Goal: Transaction & Acquisition: Download file/media

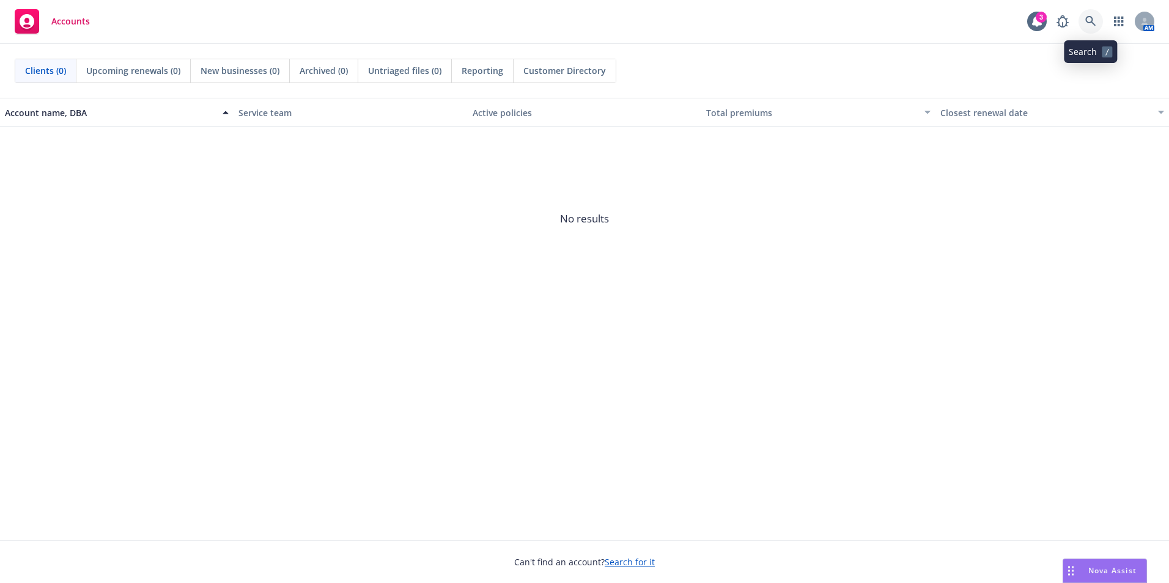
click at [1089, 21] on icon at bounding box center [1090, 21] width 11 height 11
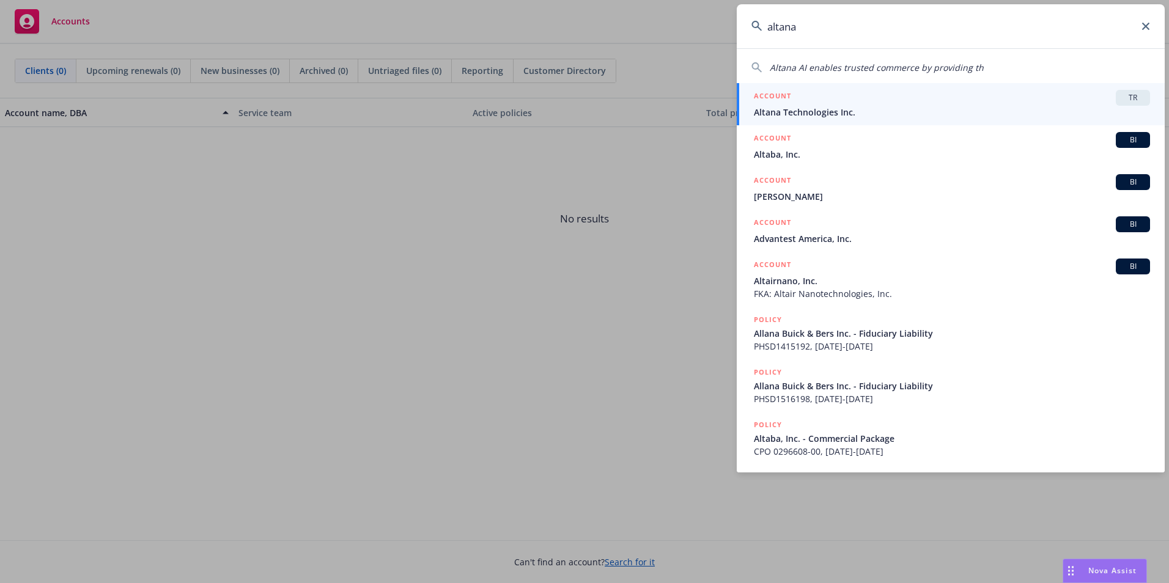
type input "altana"
click at [796, 109] on span "Altana Technologies Inc." at bounding box center [952, 112] width 396 height 13
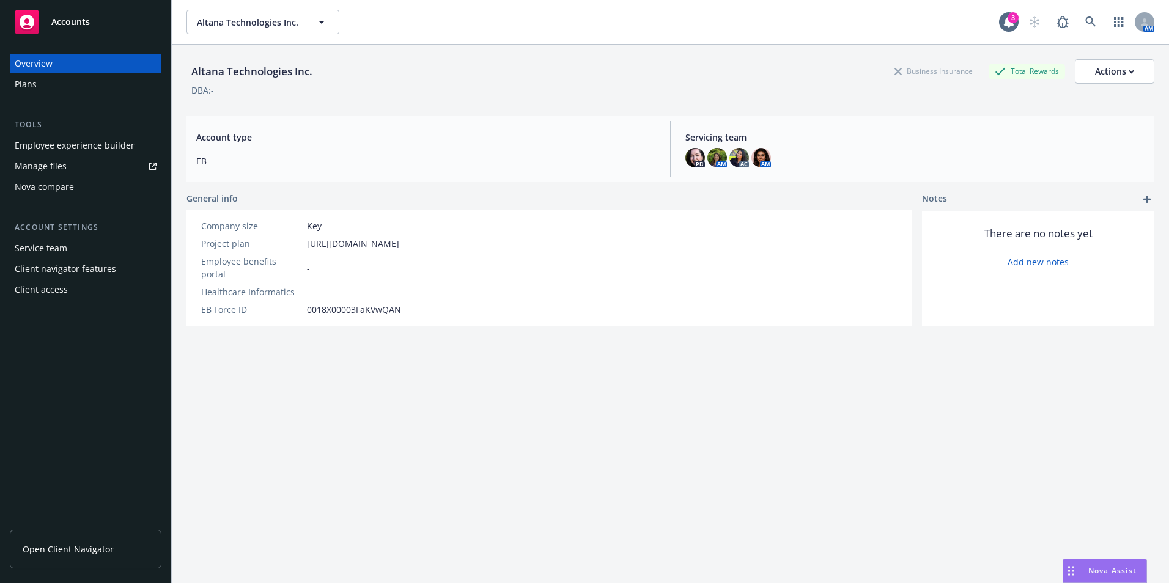
click at [34, 87] on div "Plans" at bounding box center [26, 85] width 22 height 20
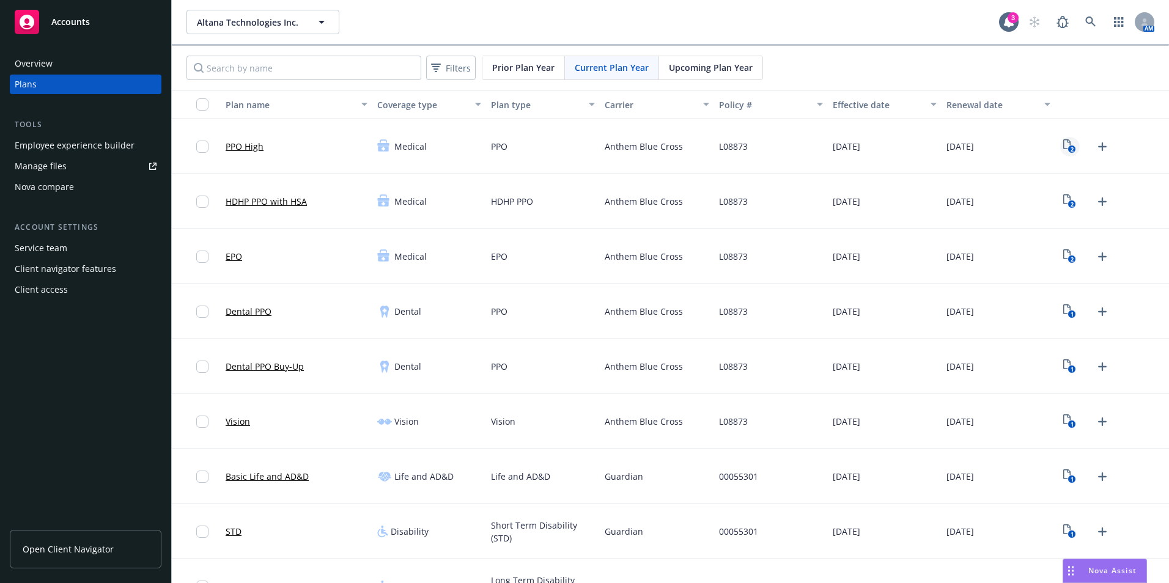
click at [1068, 143] on icon "2" at bounding box center [1069, 146] width 13 height 14
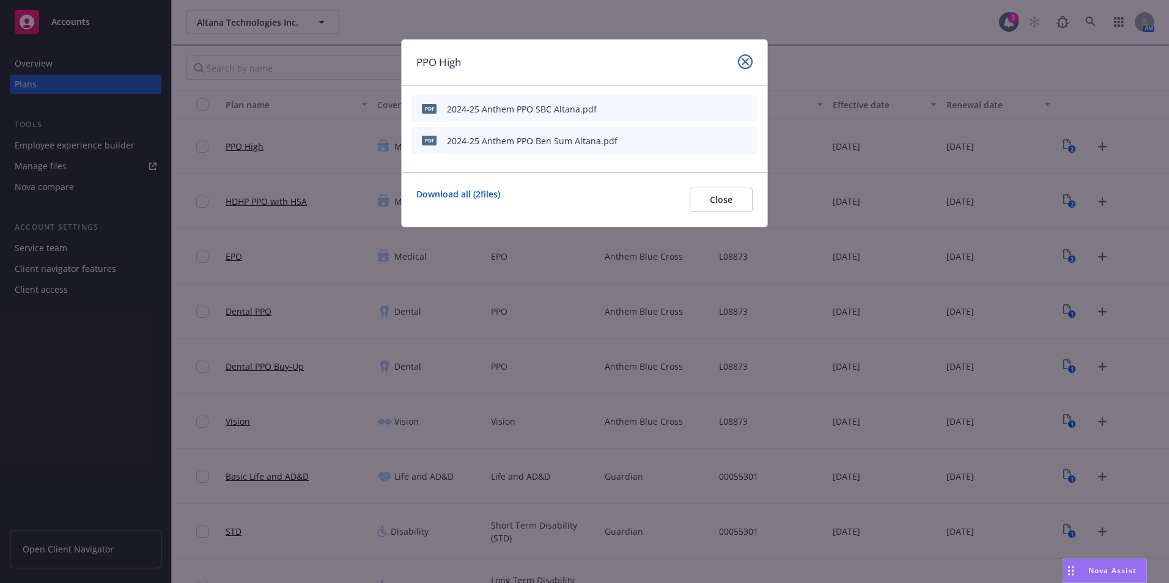
click at [740, 66] on link "close" at bounding box center [745, 61] width 15 height 15
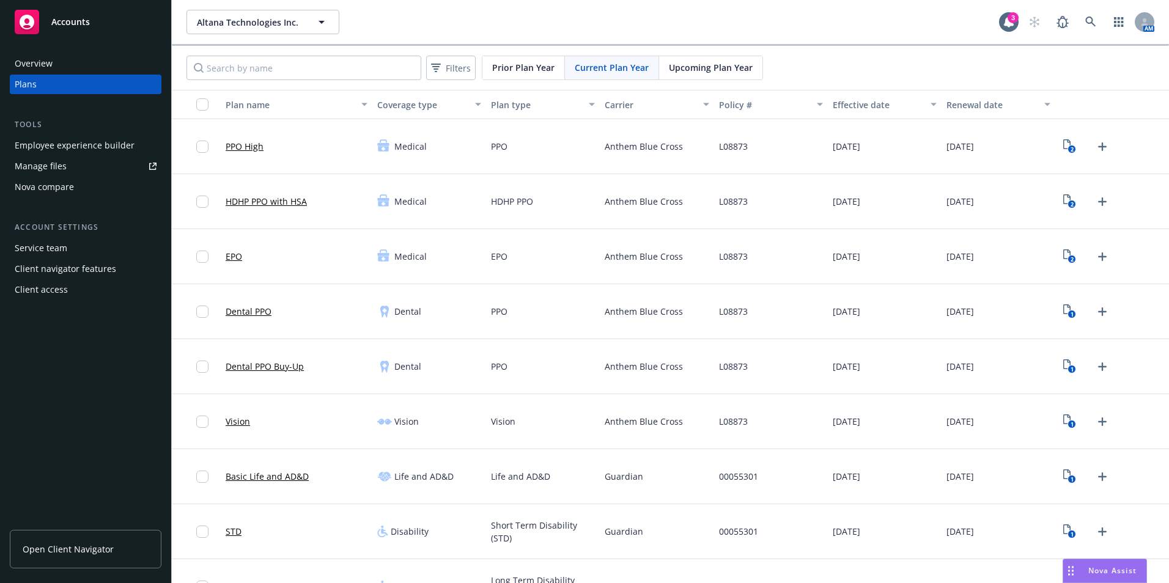
click at [702, 60] on div "Upcoming Plan Year" at bounding box center [710, 67] width 103 height 23
click at [1055, 150] on div "2" at bounding box center [1112, 146] width 114 height 55
click at [1063, 145] on icon "2" at bounding box center [1069, 146] width 13 height 14
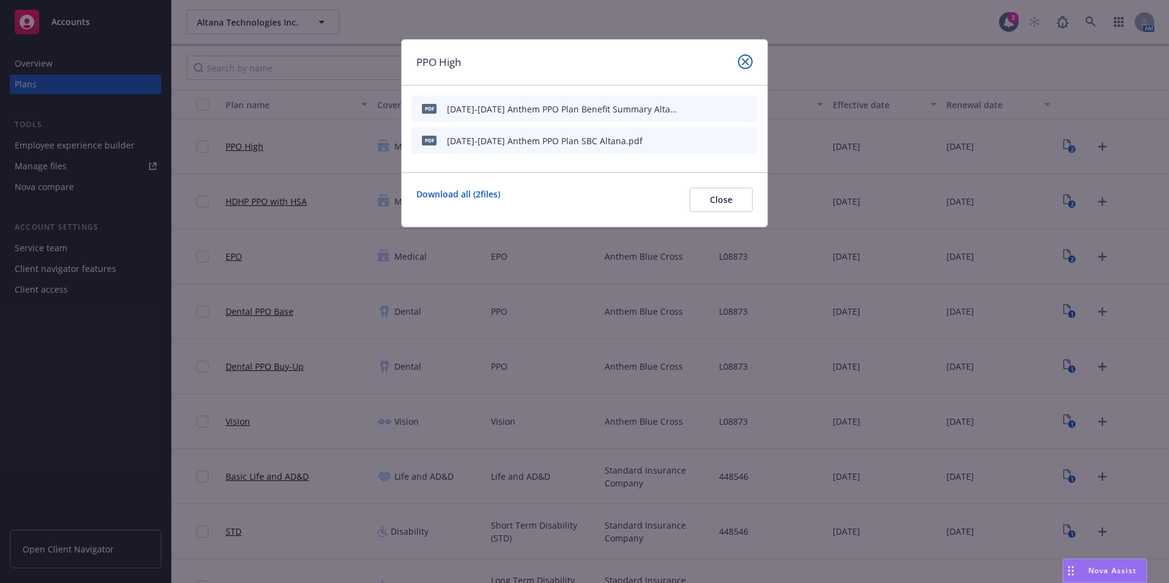
drag, startPoint x: 744, startPoint y: 67, endPoint x: 851, endPoint y: 108, distance: 114.3
click at [745, 67] on link "close" at bounding box center [745, 61] width 15 height 15
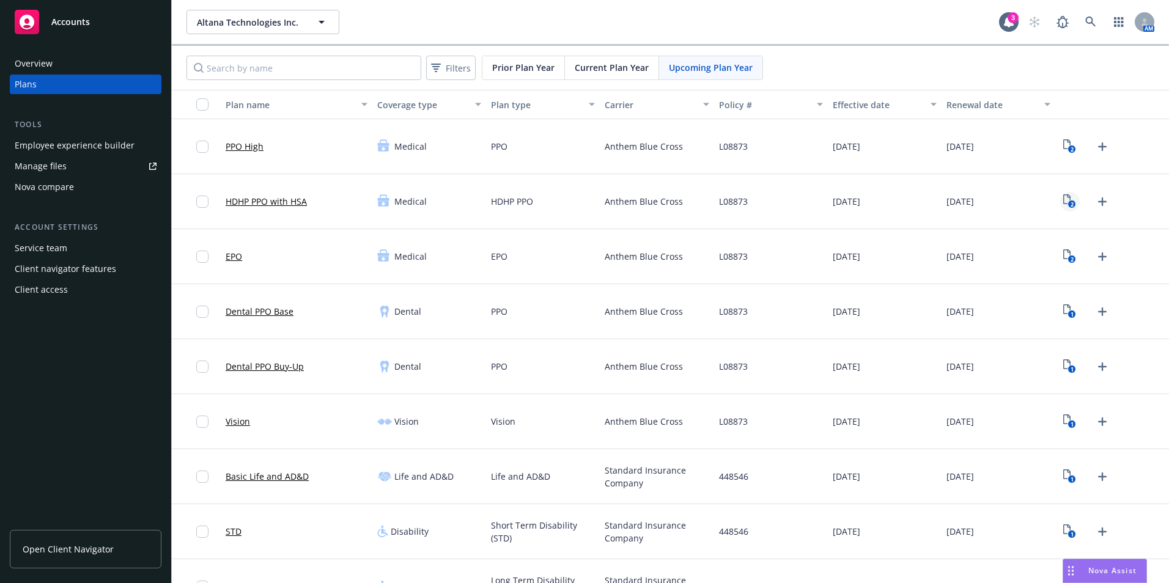
click at [1063, 194] on icon "View Plan Documents" at bounding box center [1066, 199] width 7 height 10
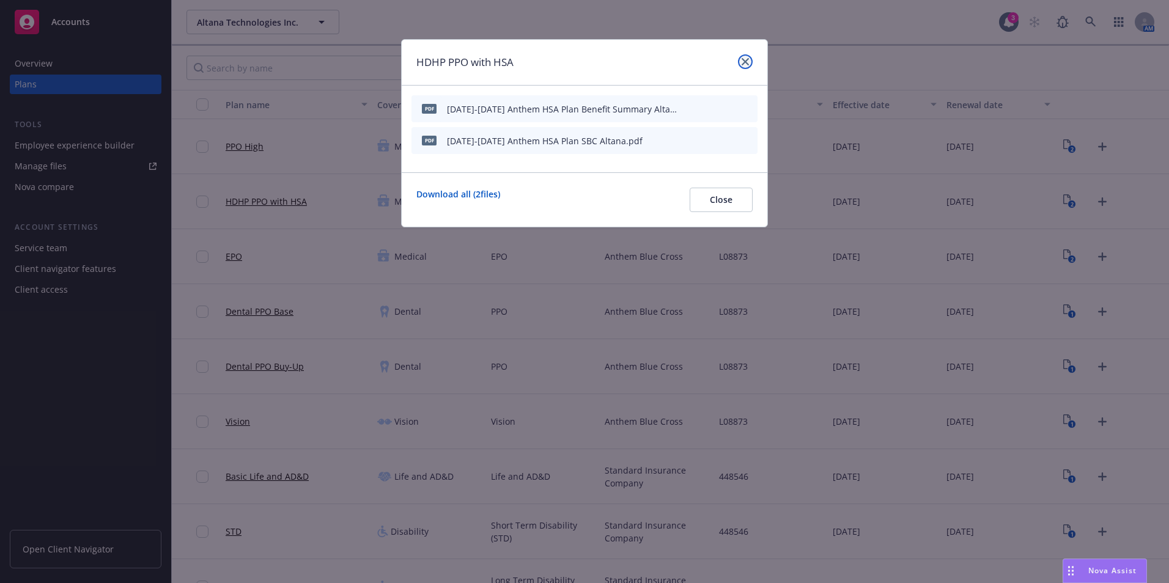
click at [747, 61] on icon "close" at bounding box center [745, 61] width 7 height 7
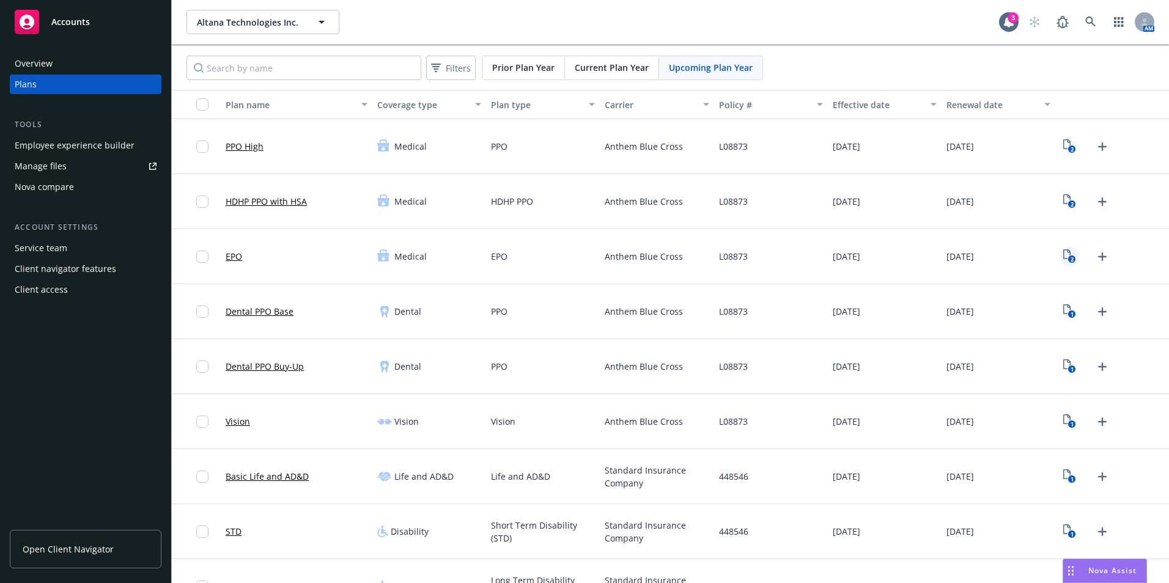
click at [1063, 254] on icon "2" at bounding box center [1069, 256] width 13 height 14
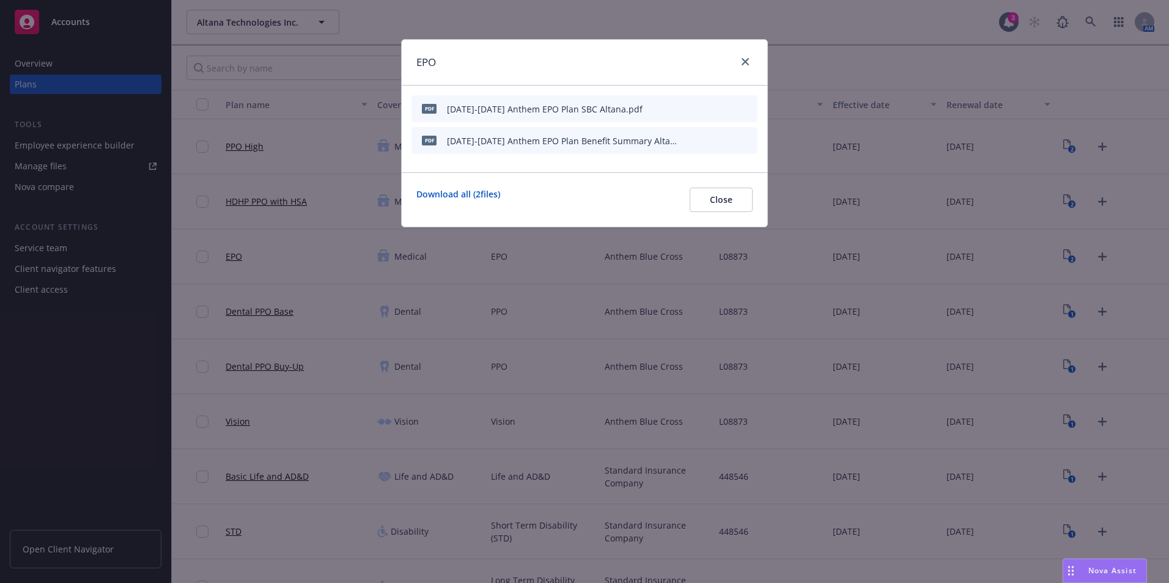
drag, startPoint x: 735, startPoint y: 66, endPoint x: 780, endPoint y: 93, distance: 52.6
click at [735, 66] on div at bounding box center [743, 62] width 20 height 16
click at [740, 56] on div at bounding box center [743, 62] width 20 height 16
drag, startPoint x: 745, startPoint y: 62, endPoint x: 1001, endPoint y: 216, distance: 298.9
click at [745, 62] on icon "close" at bounding box center [745, 61] width 7 height 7
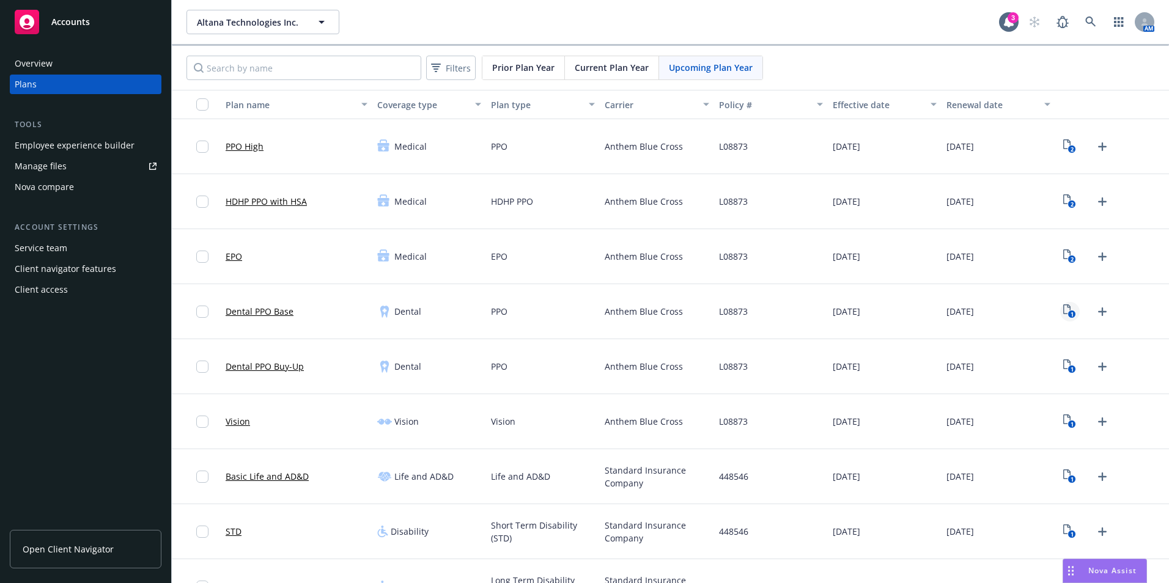
click at [1063, 310] on icon "1" at bounding box center [1069, 311] width 13 height 14
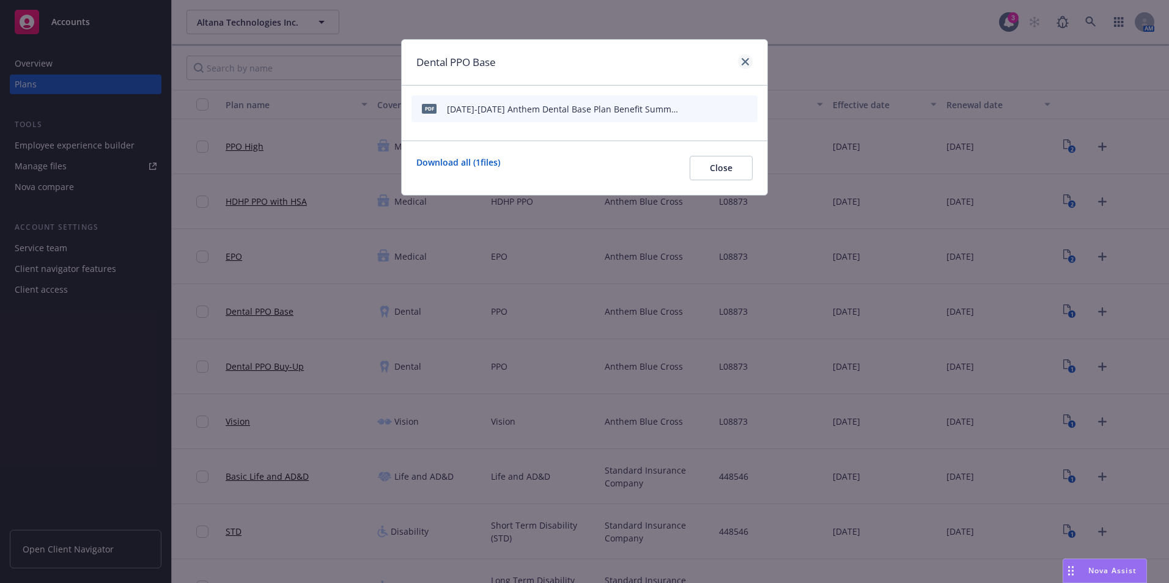
click at [751, 56] on div at bounding box center [743, 62] width 20 height 16
click at [746, 58] on icon "close" at bounding box center [745, 61] width 7 height 7
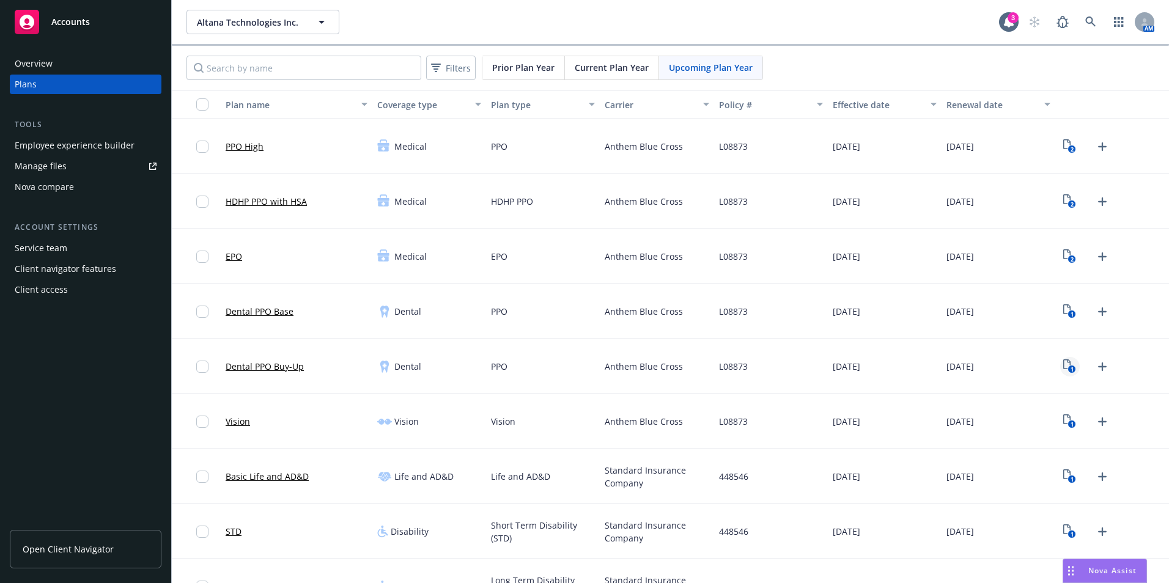
click at [1070, 372] on text "1" at bounding box center [1071, 370] width 3 height 8
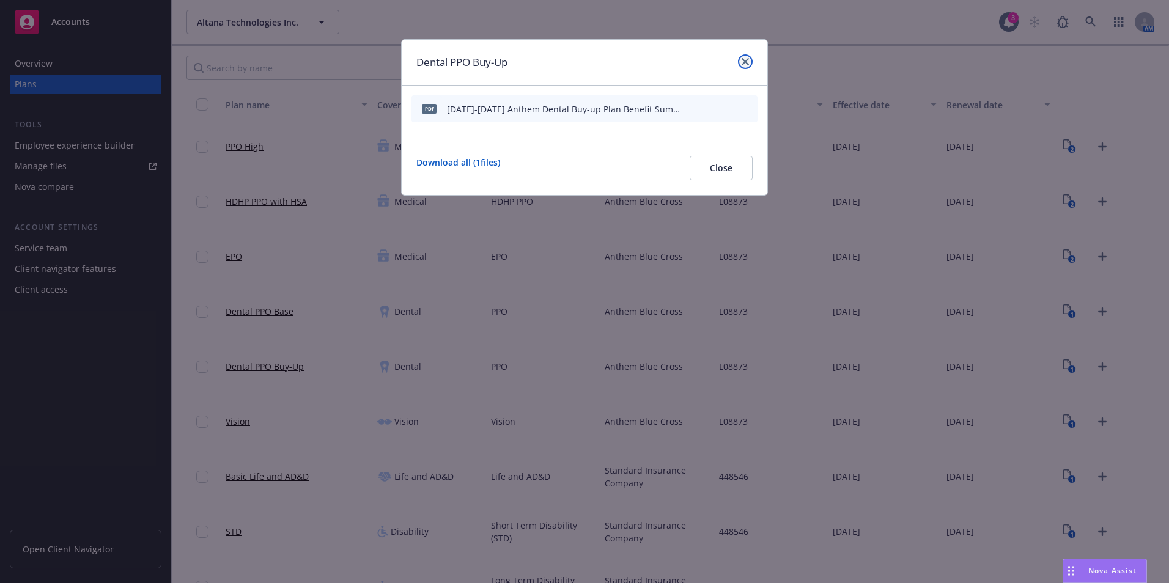
click at [742, 64] on icon "close" at bounding box center [745, 61] width 7 height 7
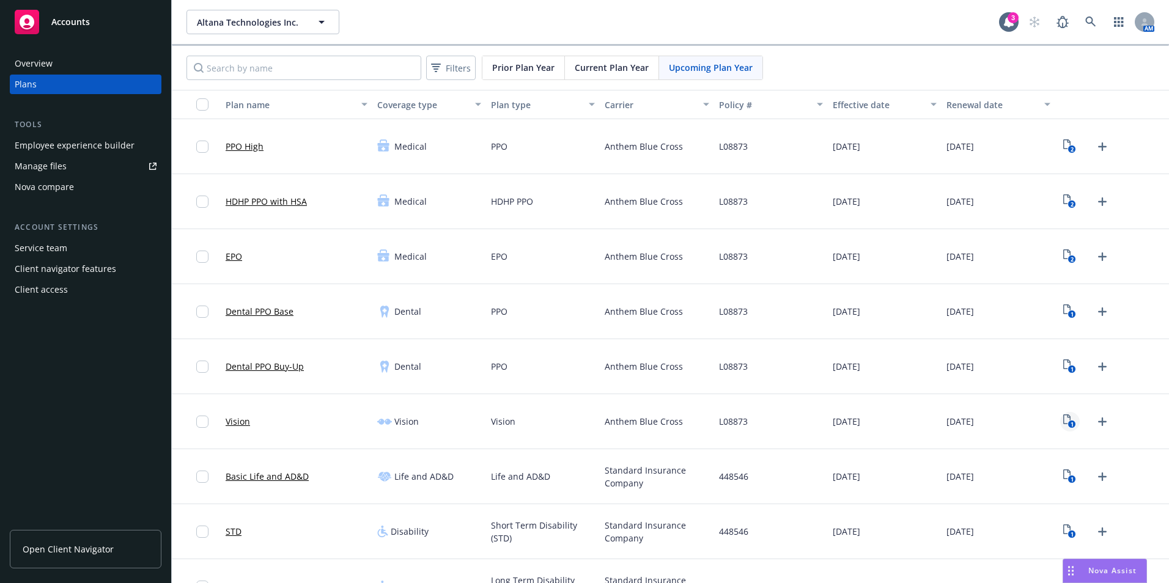
click at [1067, 417] on icon "1" at bounding box center [1069, 421] width 13 height 14
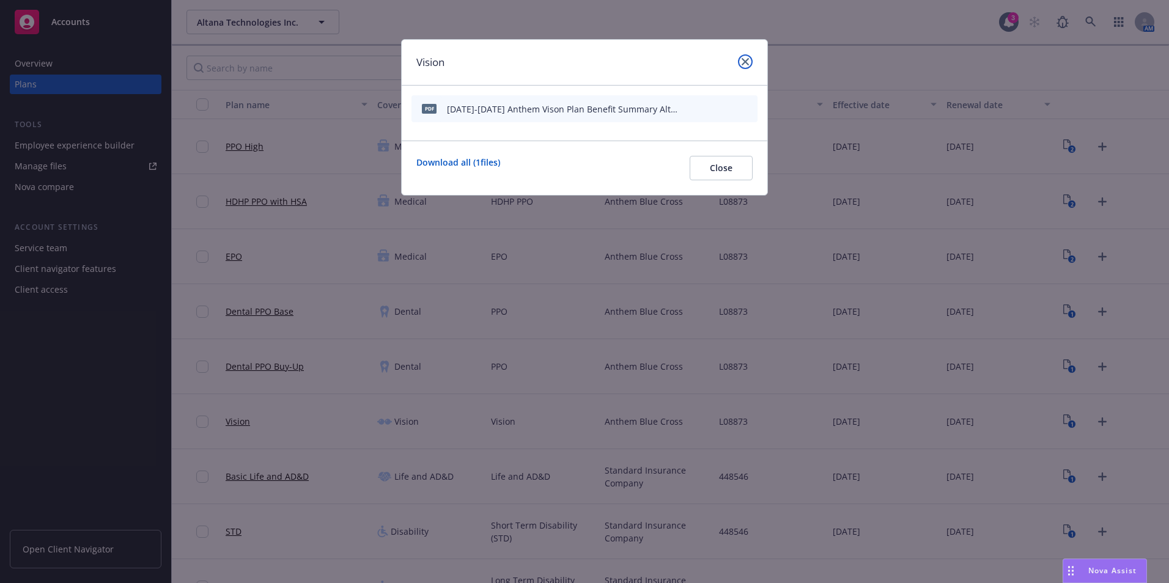
click at [747, 63] on icon "close" at bounding box center [745, 61] width 7 height 7
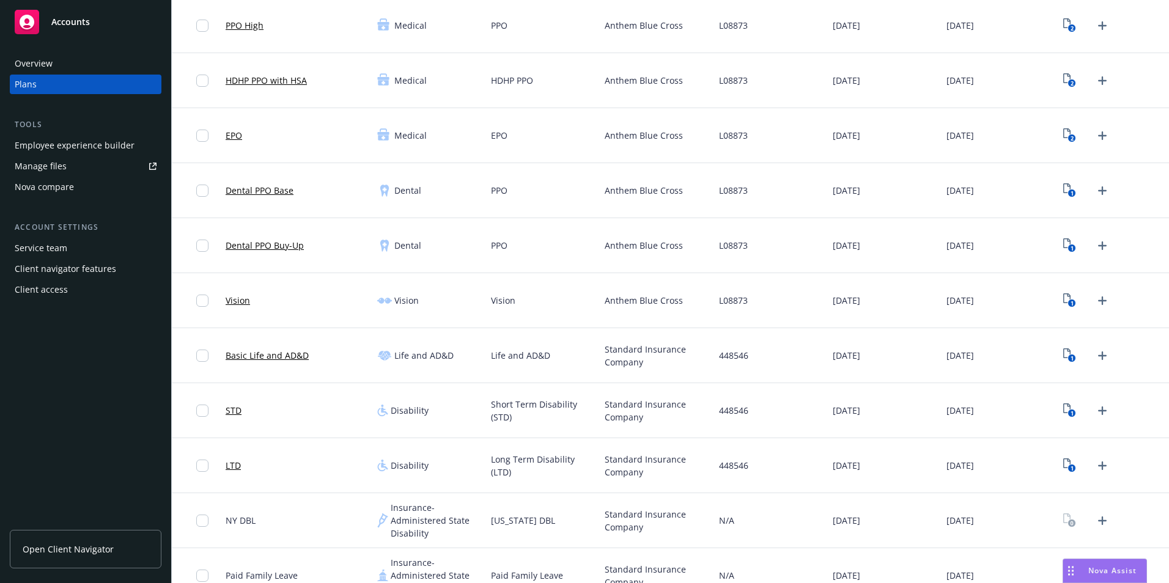
scroll to position [122, 0]
click at [1060, 361] on div "1" at bounding box center [1086, 355] width 52 height 20
click at [1060, 345] on div "1" at bounding box center [1086, 355] width 52 height 20
click at [1063, 352] on icon "View Plan Documents" at bounding box center [1066, 352] width 7 height 10
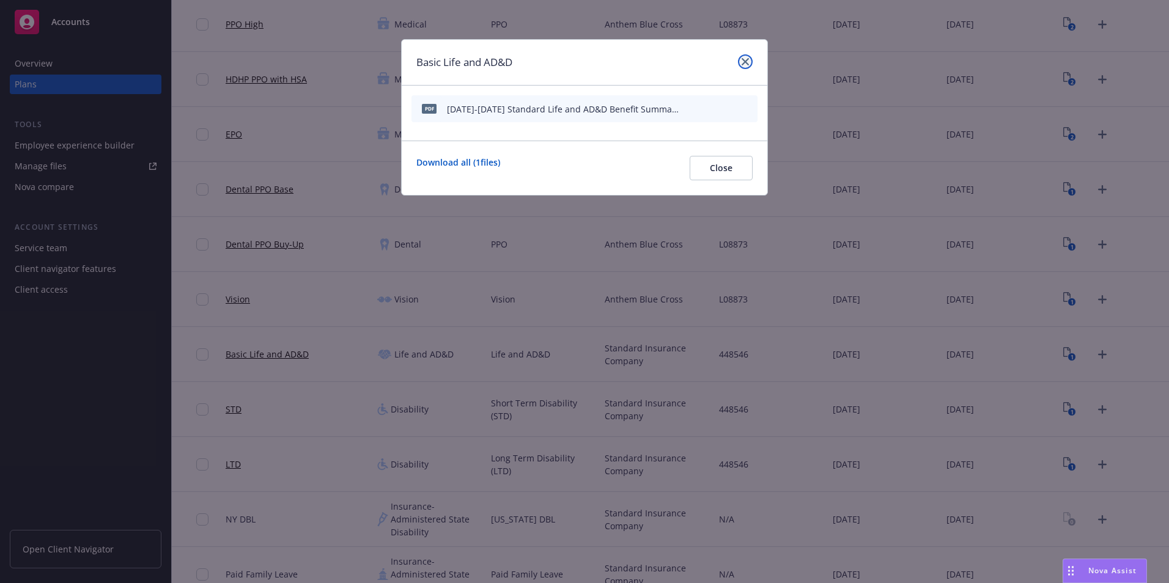
click at [744, 68] on link "close" at bounding box center [745, 61] width 15 height 15
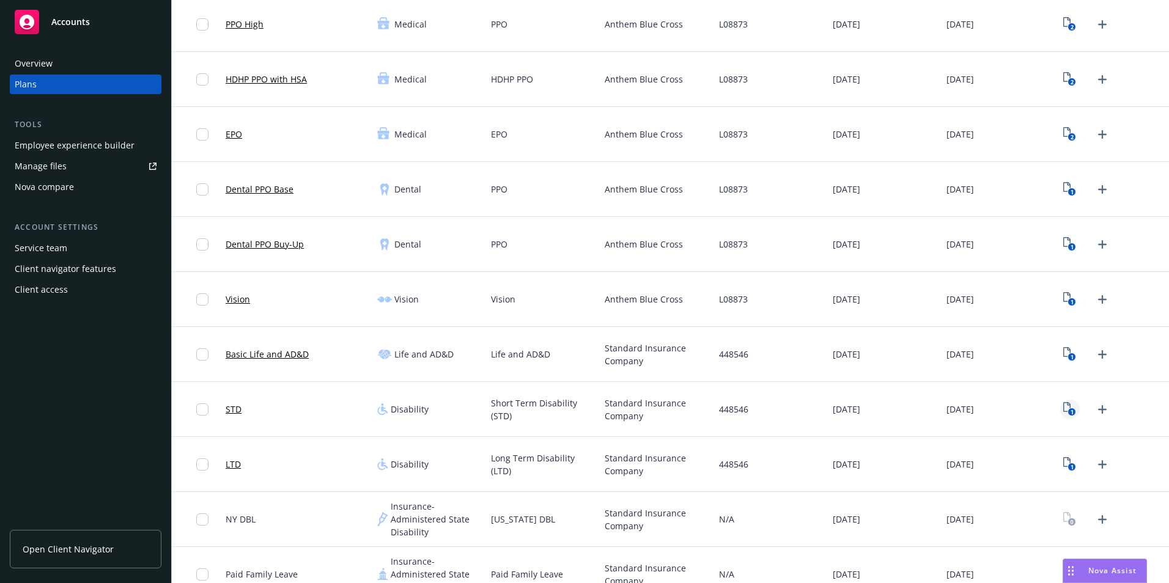
click at [1070, 409] on text "1" at bounding box center [1071, 412] width 3 height 8
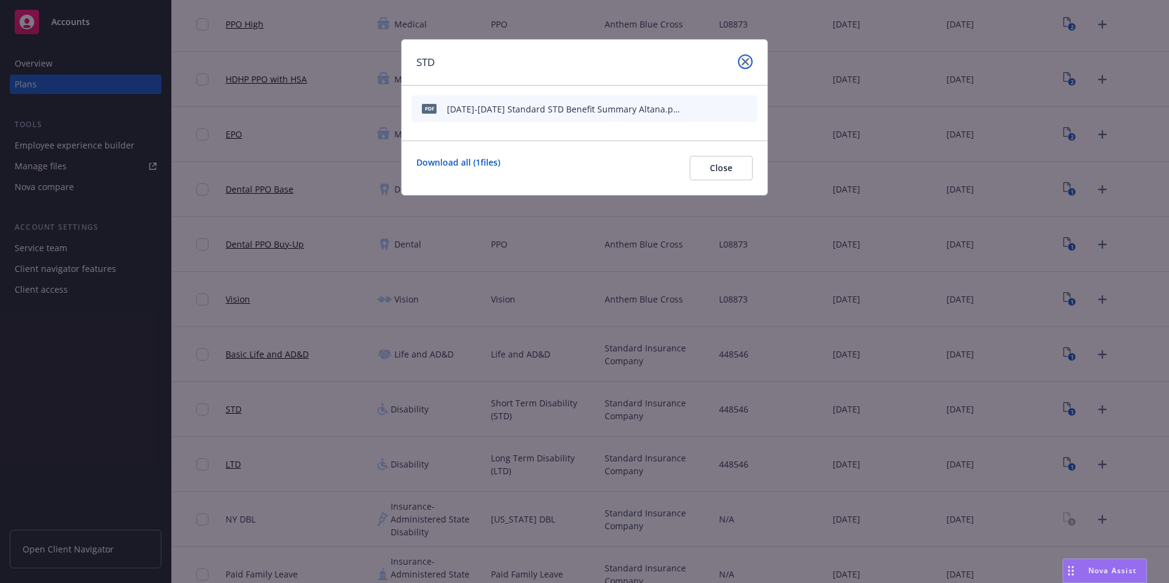
click at [747, 61] on icon "close" at bounding box center [745, 61] width 7 height 7
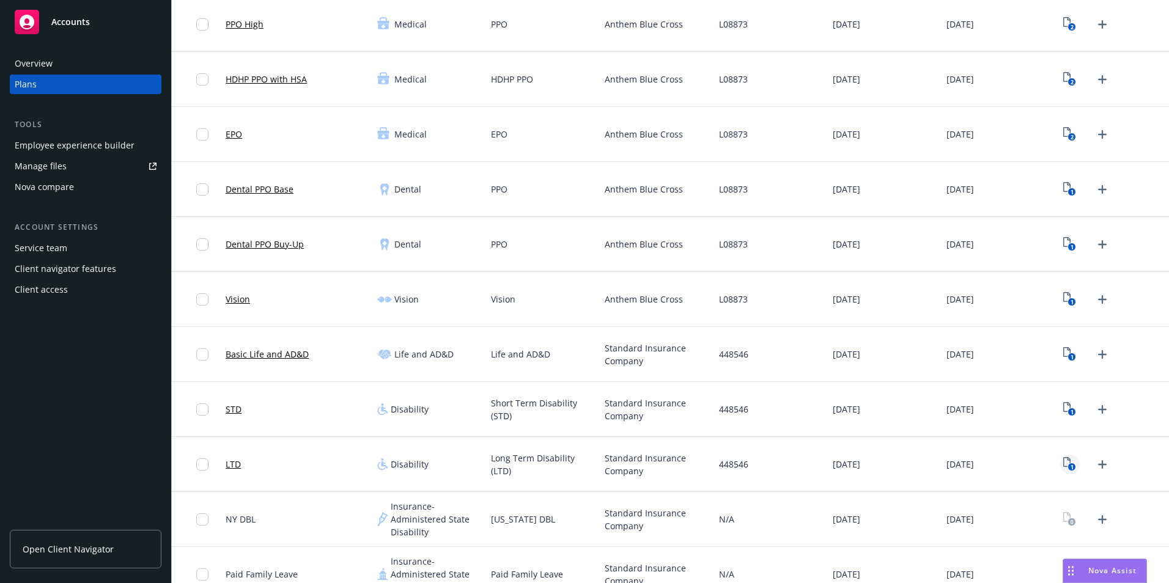
click at [1070, 465] on link "1" at bounding box center [1070, 465] width 20 height 20
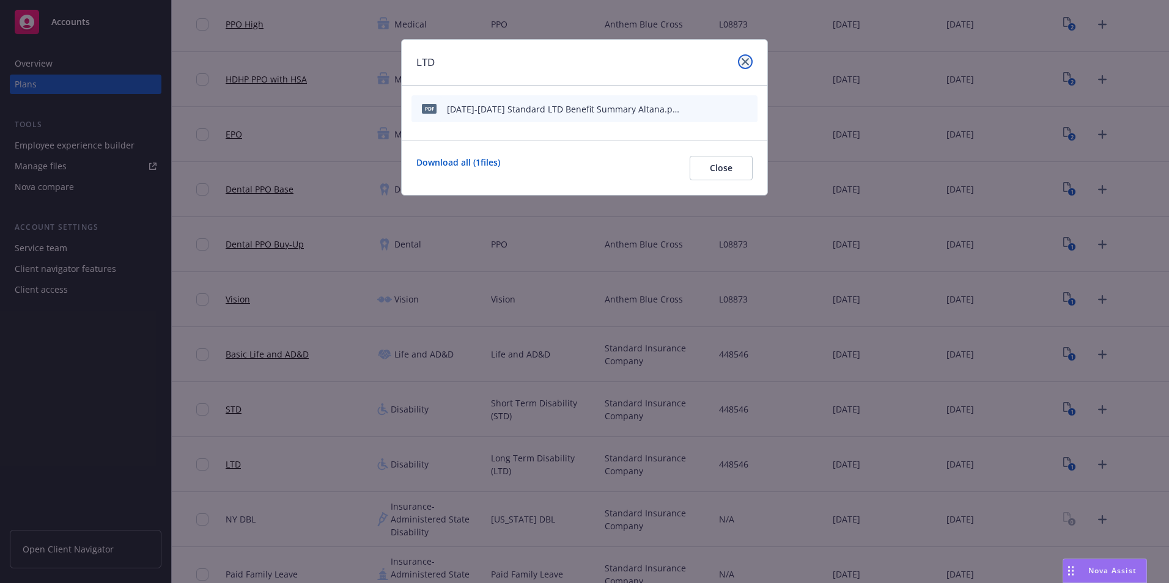
click at [746, 56] on link "close" at bounding box center [745, 61] width 15 height 15
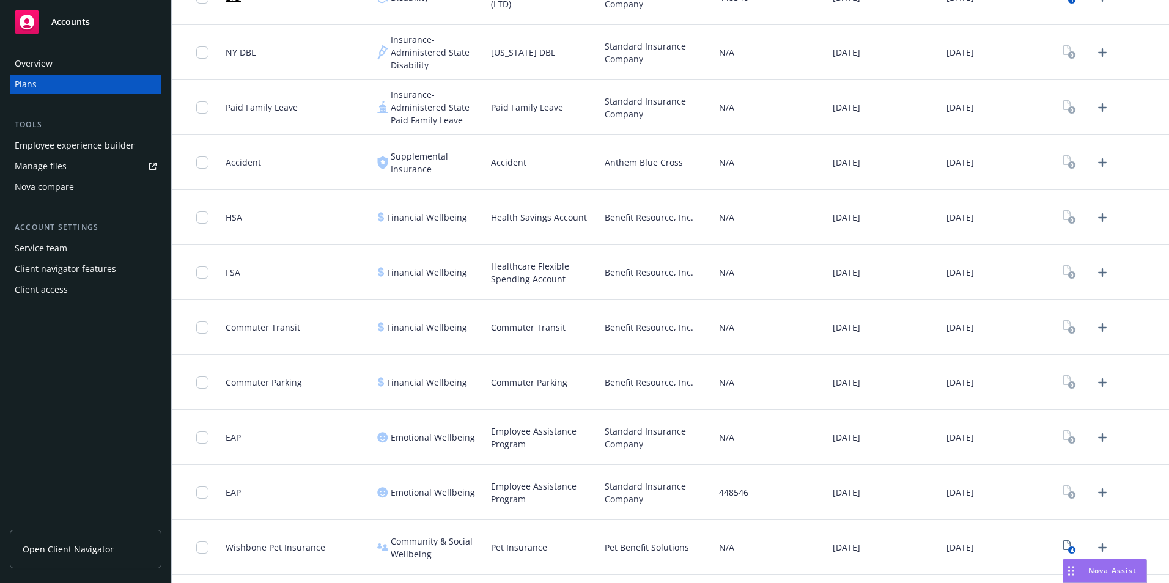
scroll to position [636, 0]
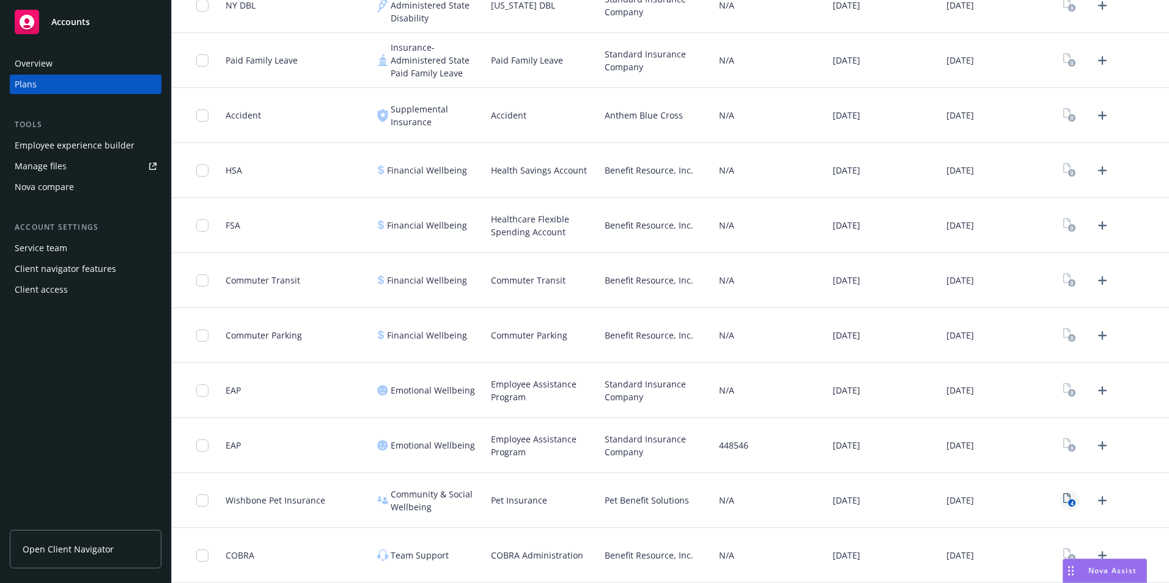
click at [1066, 496] on icon "4" at bounding box center [1069, 500] width 13 height 14
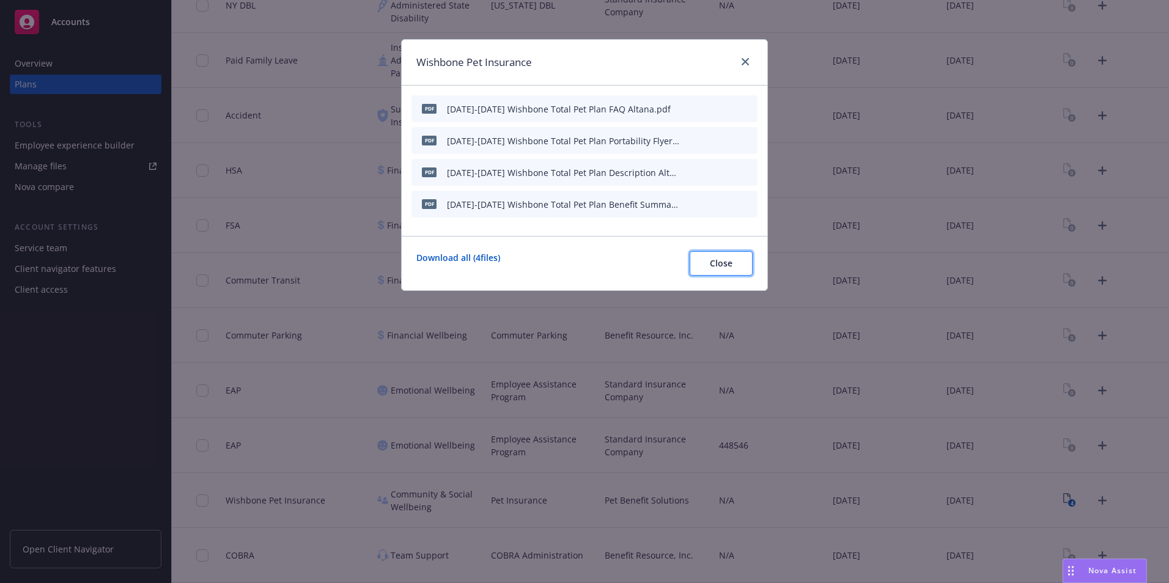
click at [719, 260] on span "Close" at bounding box center [721, 263] width 23 height 12
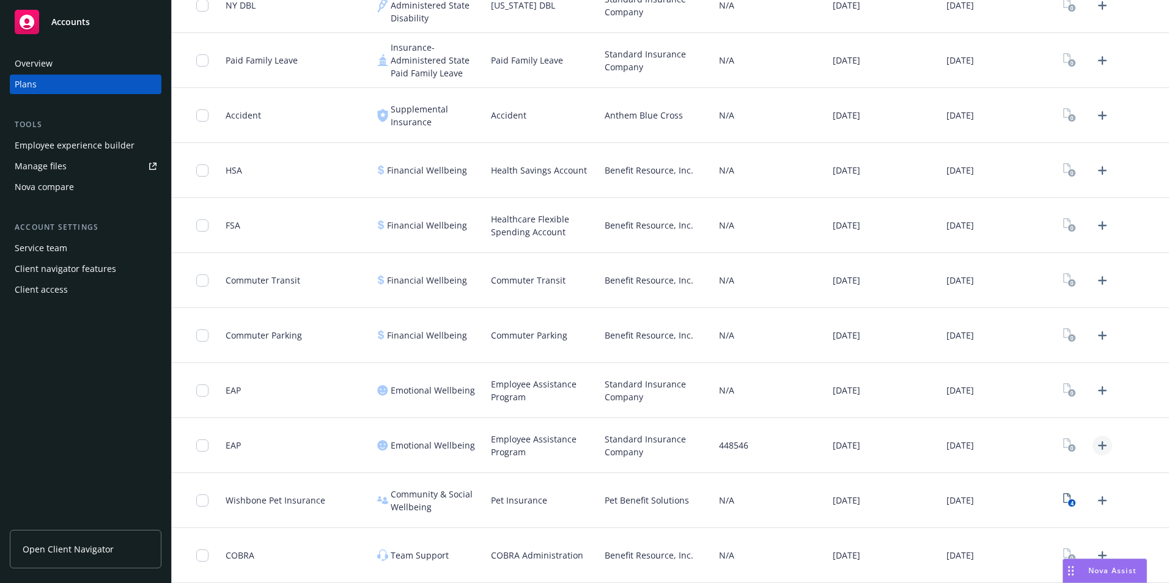
click at [1095, 449] on icon "Upload Plan Documents" at bounding box center [1102, 445] width 15 height 15
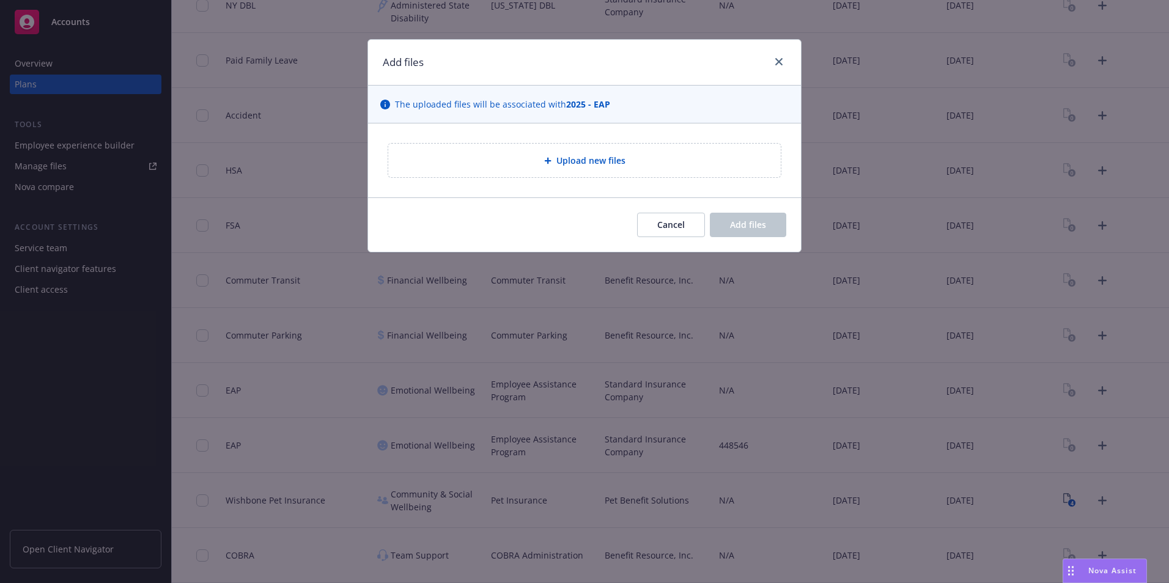
click at [787, 62] on div "Add files" at bounding box center [584, 63] width 433 height 46
click at [777, 60] on icon "close" at bounding box center [778, 61] width 7 height 7
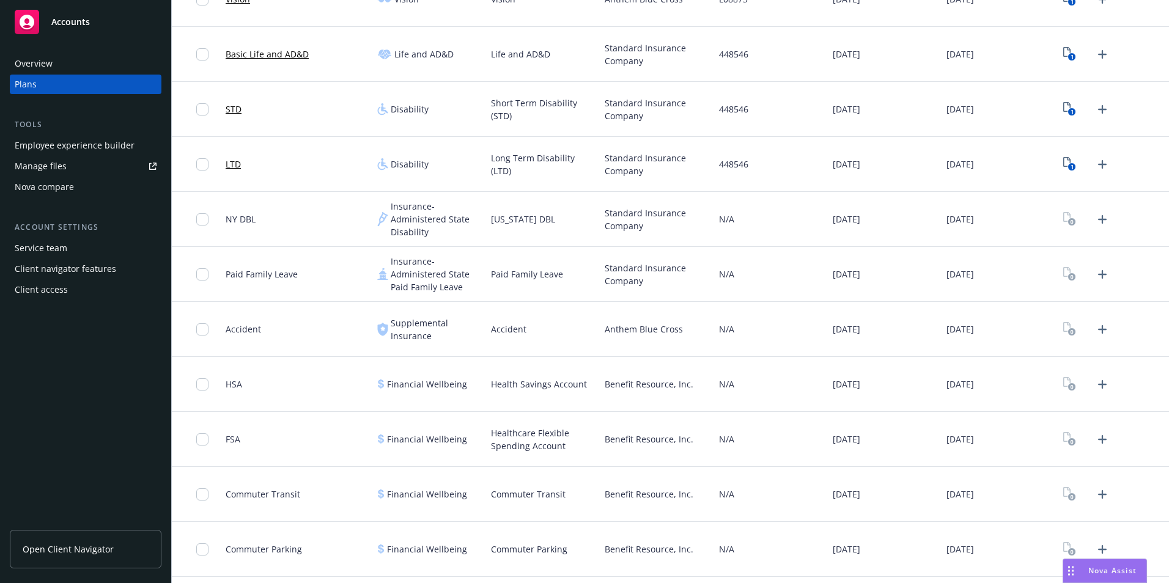
scroll to position [392, 0]
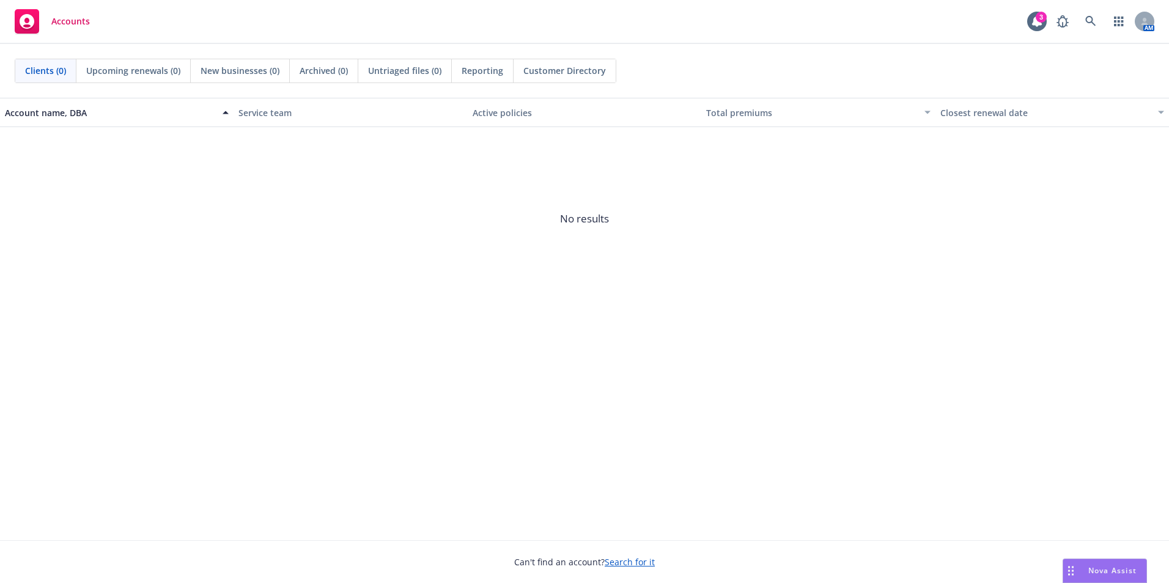
drag, startPoint x: 125, startPoint y: 279, endPoint x: 136, endPoint y: 274, distance: 12.3
click at [125, 279] on span "No results" at bounding box center [584, 218] width 1169 height 183
click at [1086, 21] on icon at bounding box center [1090, 21] width 10 height 10
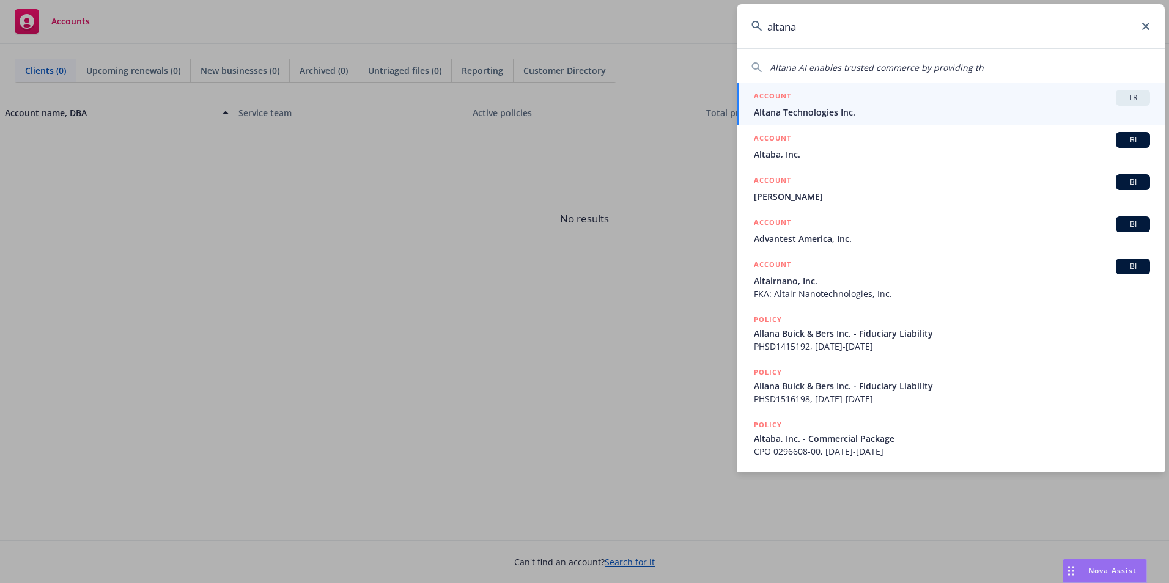
type input "altana"
click at [861, 106] on span "Altana Technologies Inc." at bounding box center [952, 112] width 396 height 13
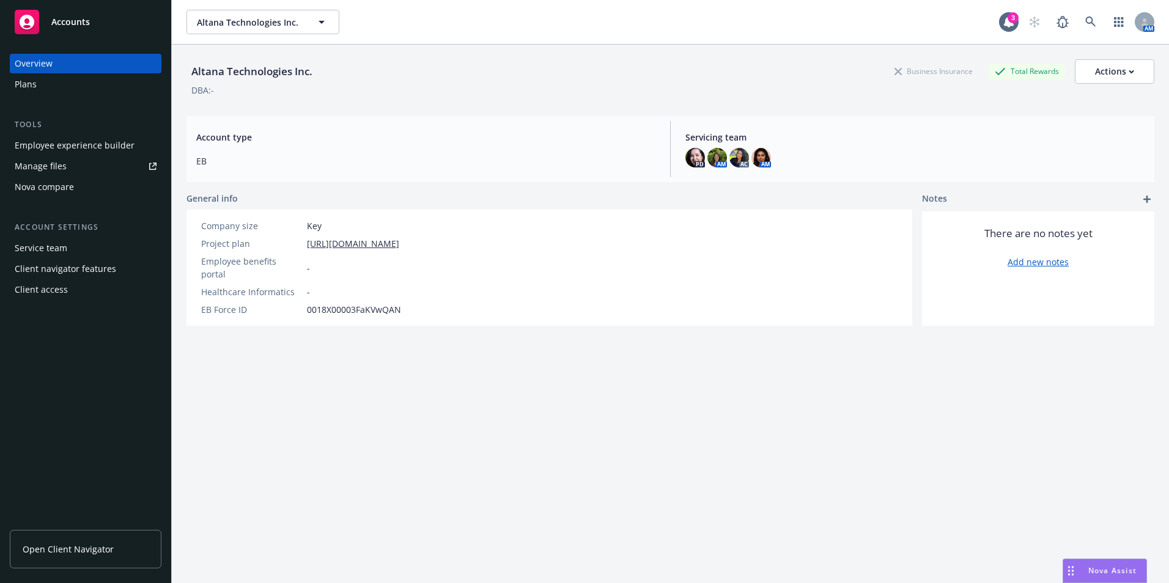
click at [122, 548] on link "Open Client Navigator" at bounding box center [86, 549] width 152 height 39
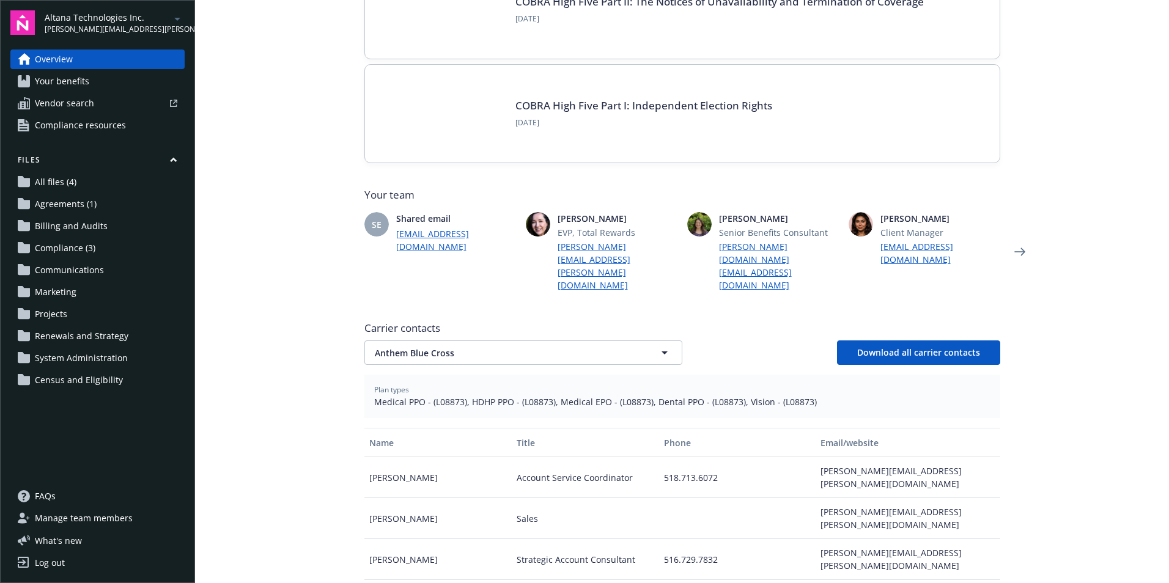
scroll to position [183, 0]
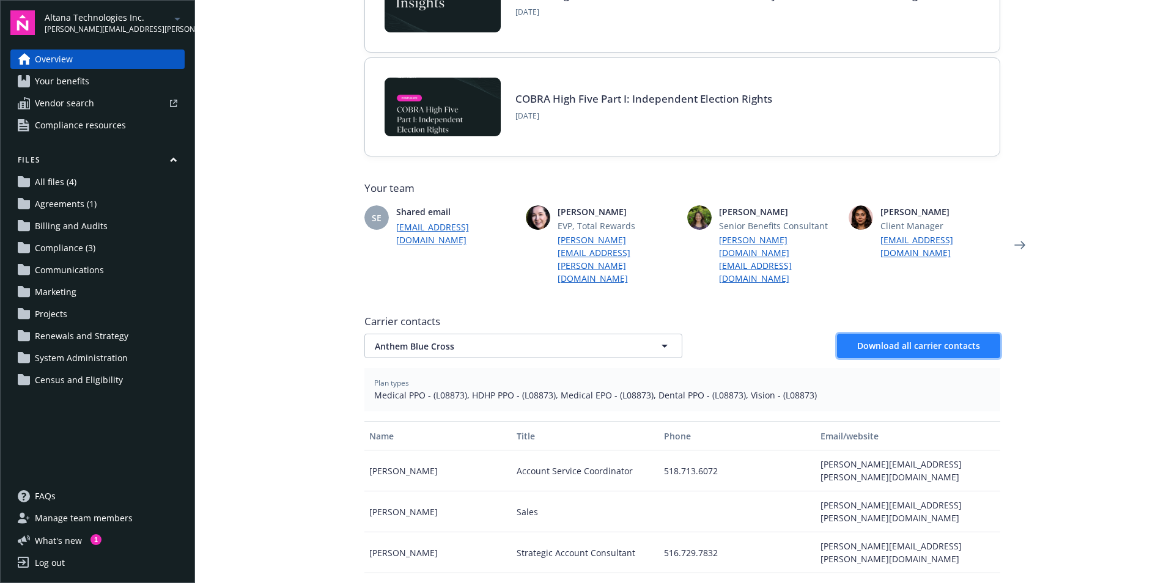
click at [917, 334] on button "Download all carrier contacts" at bounding box center [918, 346] width 163 height 24
click at [257, 79] on main "Welcome to Navigator Project plan Newfront news View all news COBRA High Five P…" at bounding box center [682, 291] width 974 height 583
